Goal: Find contact information: Find contact information

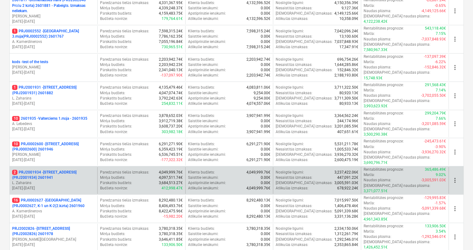
scroll to position [186, 0]
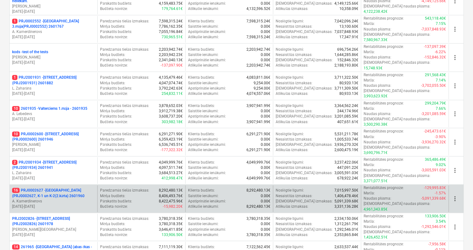
click at [62, 188] on p "16 PRJ0002627 - [GEOGRAPHIC_DATA] (PRJ0002627, K-1 un K-2(2.kārta) 2601960" at bounding box center [53, 193] width 83 height 11
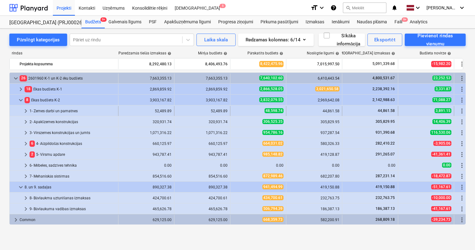
click at [27, 111] on span "keyboard_arrow_right" at bounding box center [25, 110] width 7 height 7
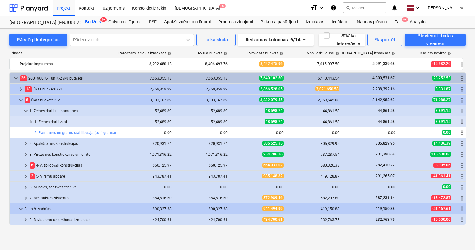
click at [31, 121] on span "keyboard_arrow_right" at bounding box center [30, 121] width 7 height 7
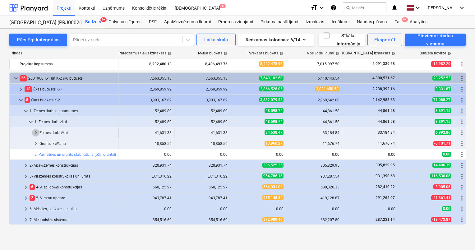
click at [35, 133] on span "keyboard_arrow_right" at bounding box center [35, 132] width 7 height 7
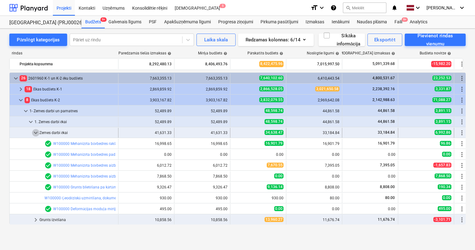
click at [34, 132] on span "keyboard_arrow_down" at bounding box center [35, 132] width 7 height 7
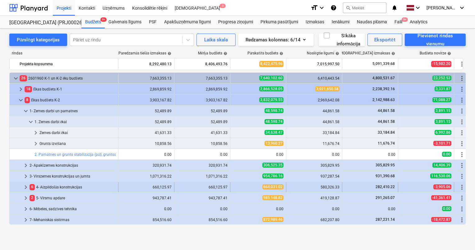
click at [24, 185] on span "keyboard_arrow_right" at bounding box center [25, 186] width 7 height 7
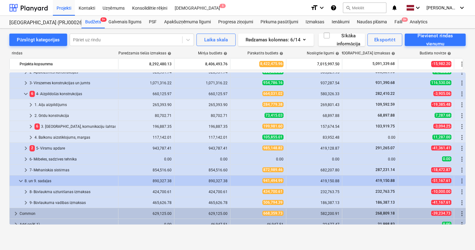
scroll to position [109, 0]
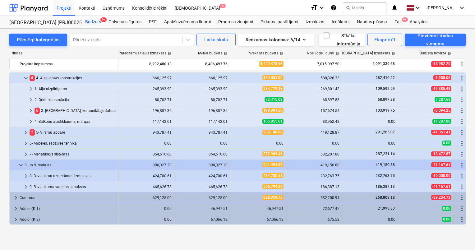
click at [25, 176] on span "keyboard_arrow_right" at bounding box center [25, 175] width 7 height 7
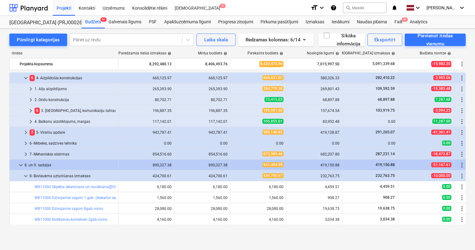
click at [25, 176] on span "keyboard_arrow_down" at bounding box center [25, 175] width 7 height 7
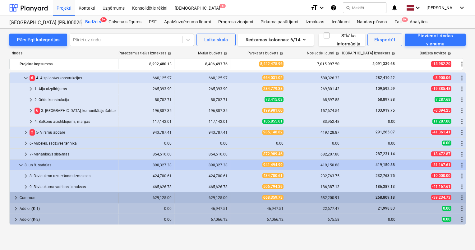
click at [15, 197] on span "keyboard_arrow_right" at bounding box center [15, 197] width 7 height 7
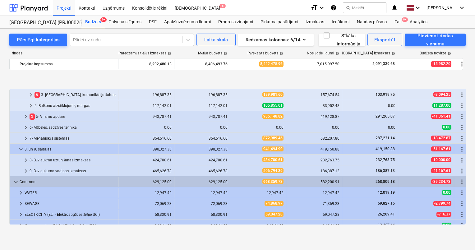
scroll to position [171, 0]
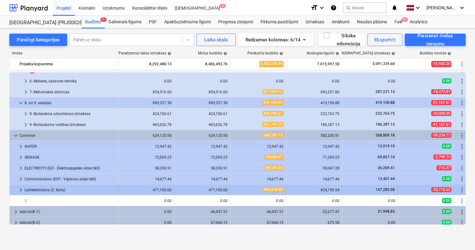
click at [21, 189] on span "keyboard_arrow_right" at bounding box center [20, 189] width 7 height 7
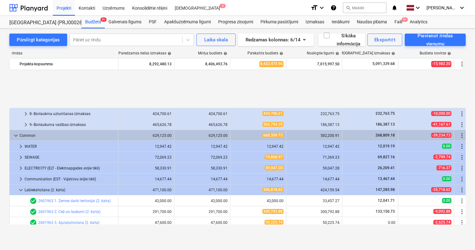
scroll to position [240, 0]
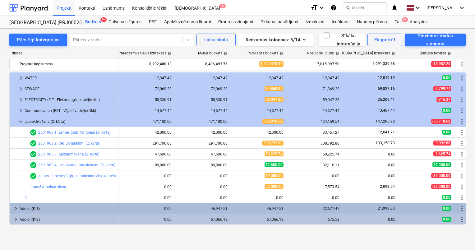
click at [15, 208] on span "keyboard_arrow_right" at bounding box center [15, 208] width 7 height 7
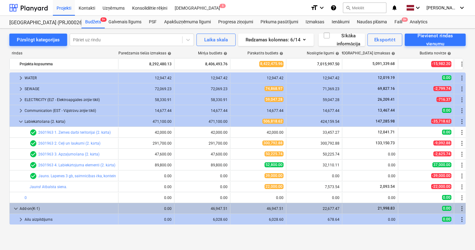
click at [15, 208] on span "keyboard_arrow_down" at bounding box center [15, 208] width 7 height 7
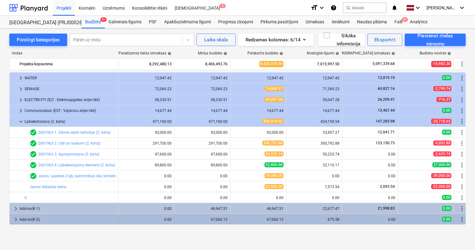
click at [16, 219] on span "keyboard_arrow_right" at bounding box center [15, 219] width 7 height 7
click at [15, 219] on span "keyboard_arrow_down" at bounding box center [15, 219] width 7 height 7
click at [16, 218] on span "keyboard_arrow_right" at bounding box center [15, 219] width 7 height 7
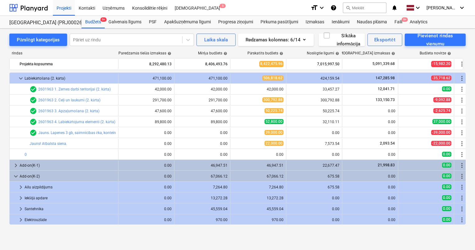
scroll to position [283, 0]
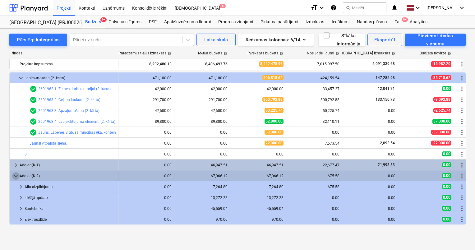
click at [17, 176] on span "keyboard_arrow_down" at bounding box center [15, 175] width 7 height 7
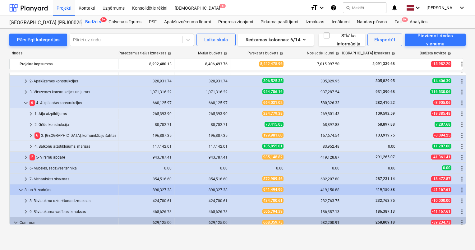
scroll to position [53, 0]
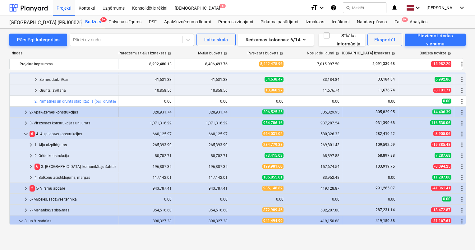
click at [25, 112] on span "keyboard_arrow_right" at bounding box center [25, 111] width 7 height 7
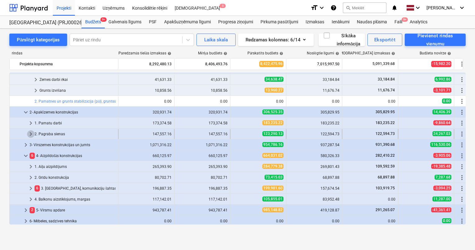
click at [32, 134] on span "keyboard_arrow_right" at bounding box center [30, 133] width 7 height 7
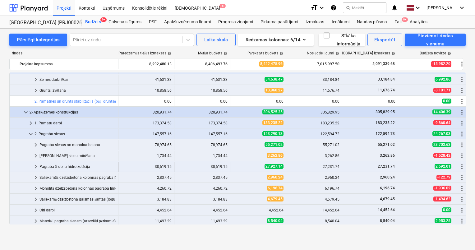
click at [35, 166] on span "keyboard_arrow_right" at bounding box center [35, 166] width 7 height 7
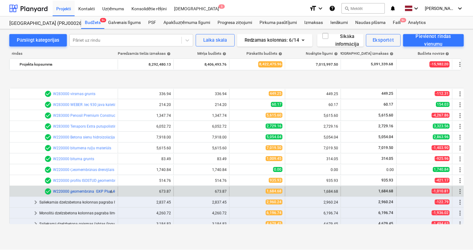
scroll to position [177, 0]
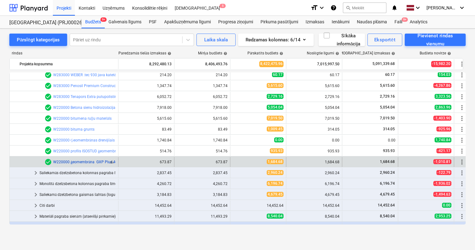
click at [82, 162] on link "W220000 ģeomembrāna GXP Plus 400, melna" at bounding box center [92, 162] width 79 height 4
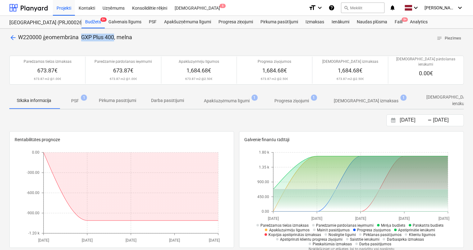
drag, startPoint x: 116, startPoint y: 36, endPoint x: 84, endPoint y: 37, distance: 32.6
click at [84, 37] on span "W220000 ģeomembrāna GXP Plus 400, melna" at bounding box center [75, 37] width 114 height 7
copy span "GXP Plus 400"
click at [86, 7] on div "Kontakti" at bounding box center [87, 8] width 24 height 16
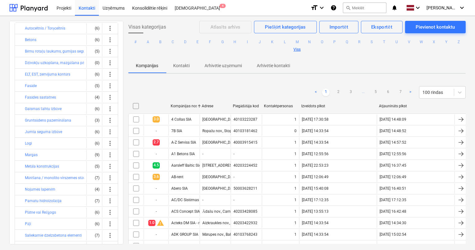
scroll to position [5, 0]
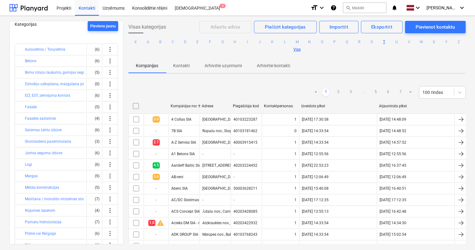
click at [388, 43] on button "T" at bounding box center [383, 41] width 7 height 7
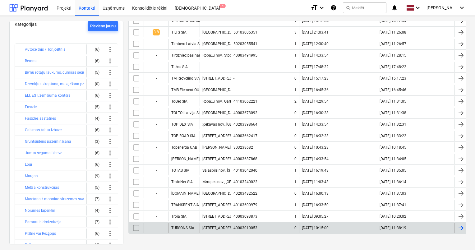
scroll to position [196, 0]
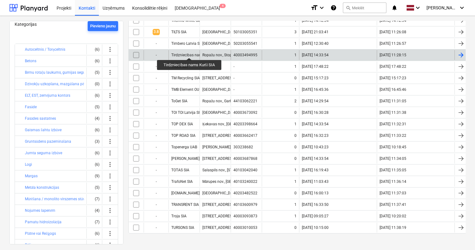
click at [190, 53] on div "Tirdzniecības nams Kurši SIA" at bounding box center [195, 55] width 49 height 5
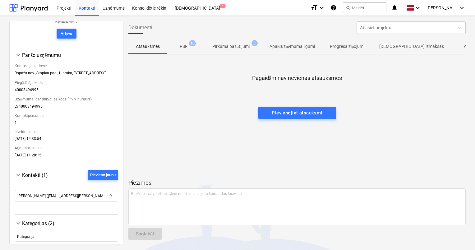
scroll to position [57, 0]
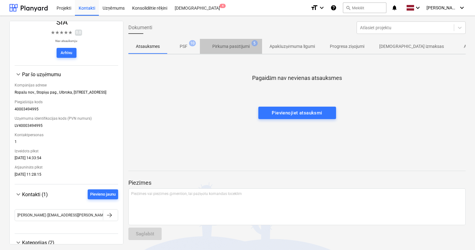
click at [228, 48] on p "Pirkuma pasūtījumi" at bounding box center [230, 46] width 37 height 7
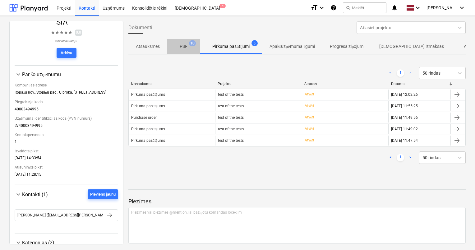
click at [185, 47] on p "PSF" at bounding box center [184, 46] width 8 height 7
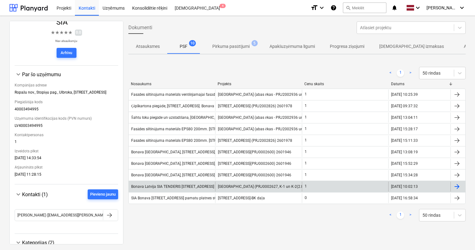
click at [180, 184] on div "Bonava Latvija SIA TENDERIS [STREET_ADDRESS] 2.kārta_KNAUF" at bounding box center [185, 186] width 109 height 5
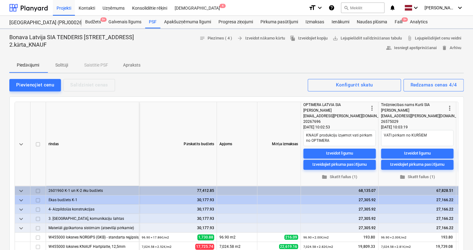
type textarea "x"
